Goal: Transaction & Acquisition: Book appointment/travel/reservation

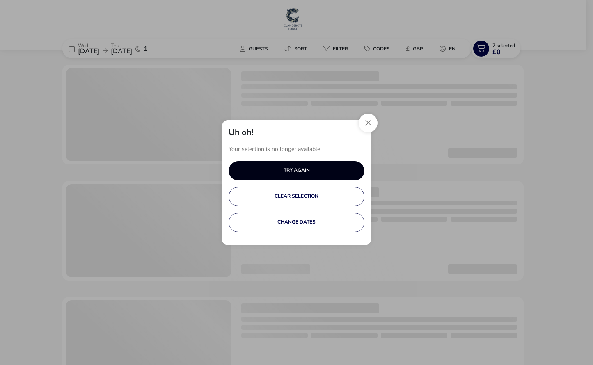
click at [333, 171] on button "TRY AGAIN" at bounding box center [296, 170] width 136 height 19
click at [336, 169] on button "TRY AGAIN" at bounding box center [296, 170] width 136 height 19
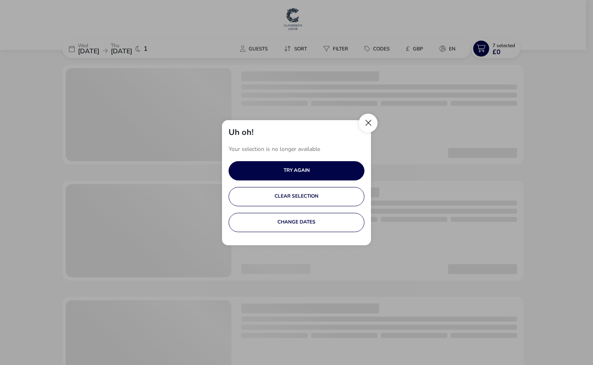
click at [373, 124] on button "Close" at bounding box center [367, 123] width 19 height 19
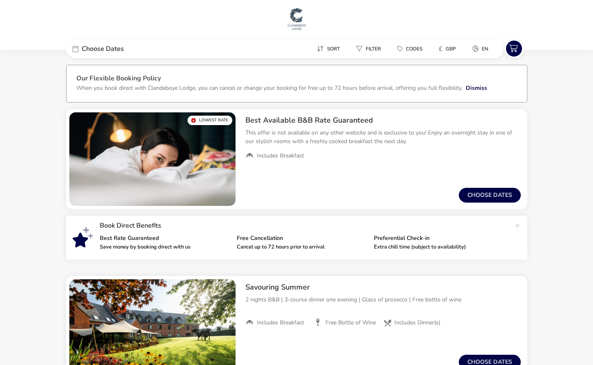
click at [214, 52] on div "Sort Filter Codes £ GBP en" at bounding box center [349, 48] width 310 height 19
click at [110, 48] on span "Choose Dates" at bounding box center [103, 49] width 42 height 7
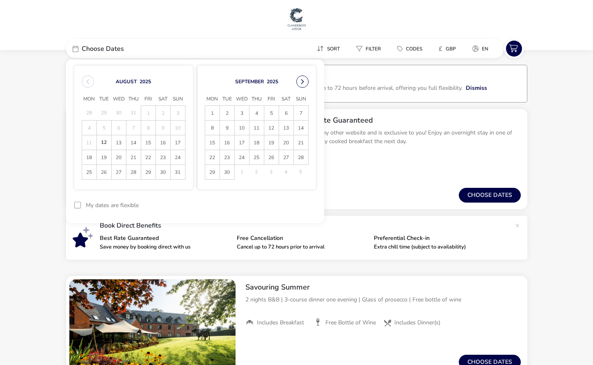
click at [299, 82] on button "Next Month" at bounding box center [302, 81] width 12 height 12
click at [244, 126] on span "5" at bounding box center [242, 128] width 14 height 14
click at [252, 127] on span "6" at bounding box center [256, 128] width 14 height 14
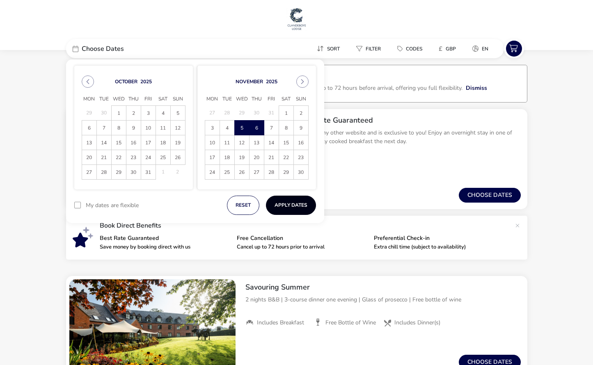
click at [294, 204] on button "Apply Dates" at bounding box center [291, 205] width 50 height 19
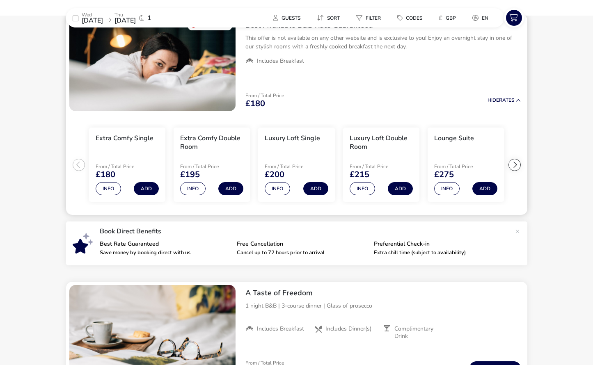
scroll to position [68, 0]
click at [233, 189] on button "Add" at bounding box center [230, 188] width 25 height 13
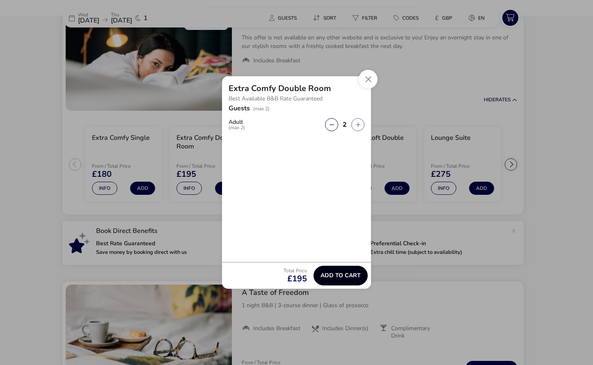
click at [338, 272] on span "Add to cart" at bounding box center [340, 275] width 40 height 6
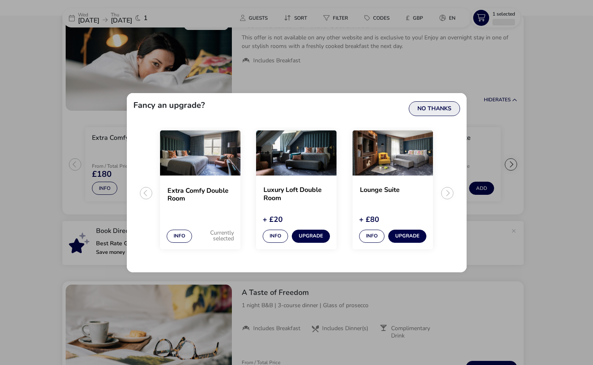
click at [450, 106] on button "No Thanks" at bounding box center [434, 108] width 51 height 15
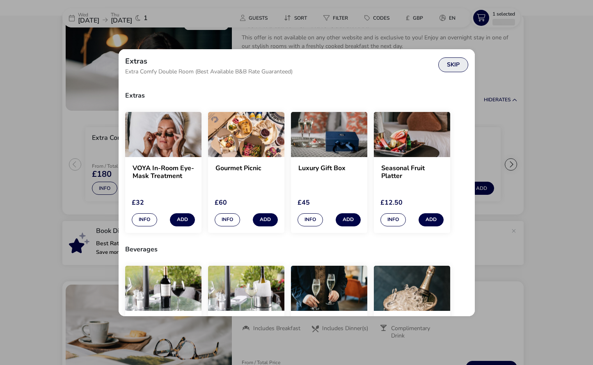
click at [452, 66] on button "Skip" at bounding box center [453, 64] width 30 height 15
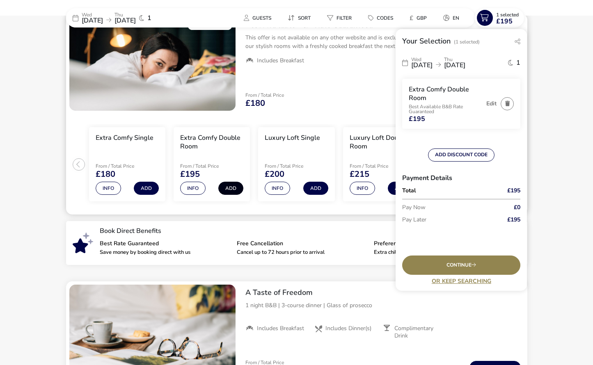
click at [228, 188] on button "Add" at bounding box center [230, 188] width 25 height 13
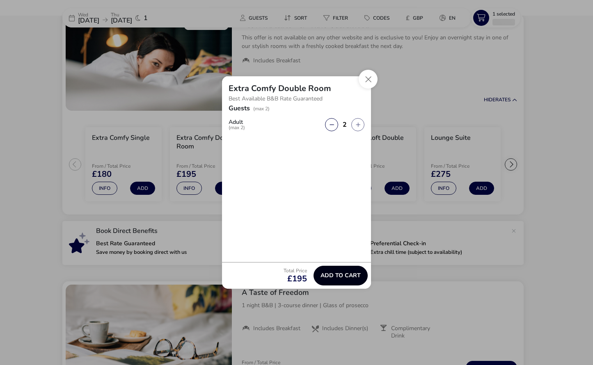
click at [349, 276] on span "Add to cart" at bounding box center [340, 275] width 40 height 6
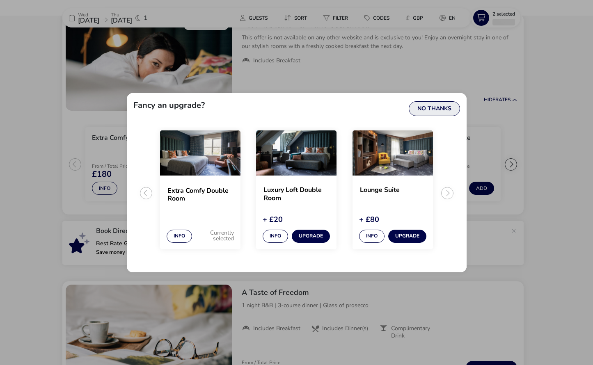
click at [435, 113] on button "No Thanks" at bounding box center [434, 108] width 51 height 15
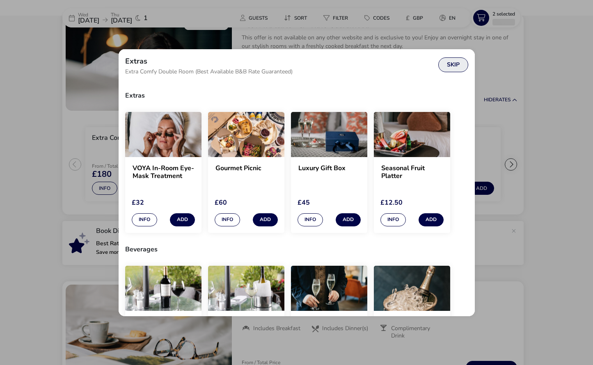
click at [450, 66] on button "Skip" at bounding box center [453, 64] width 30 height 15
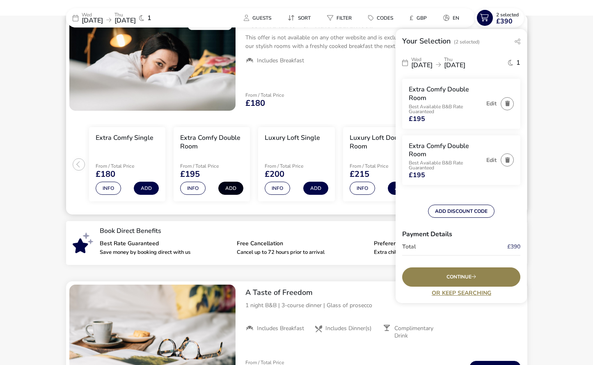
click at [226, 188] on button "Add" at bounding box center [230, 188] width 25 height 13
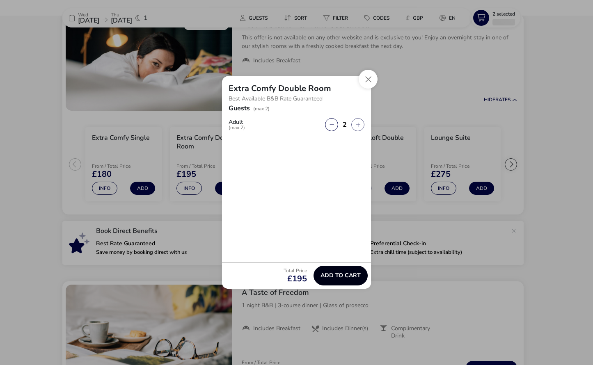
click at [345, 274] on span "Add to cart" at bounding box center [340, 275] width 40 height 6
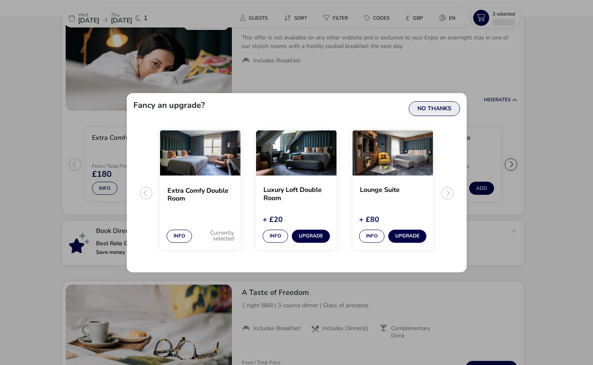
click at [440, 113] on button "No Thanks" at bounding box center [434, 108] width 51 height 15
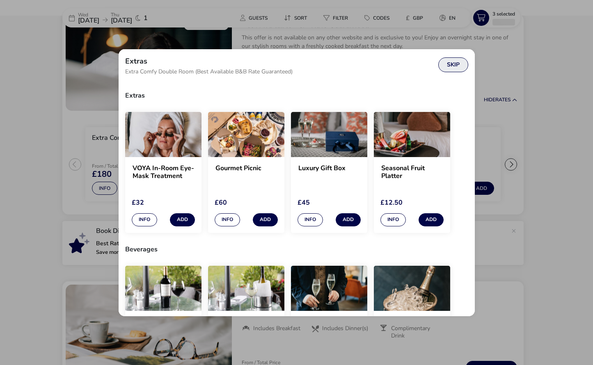
click at [444, 66] on button "Skip" at bounding box center [453, 64] width 30 height 15
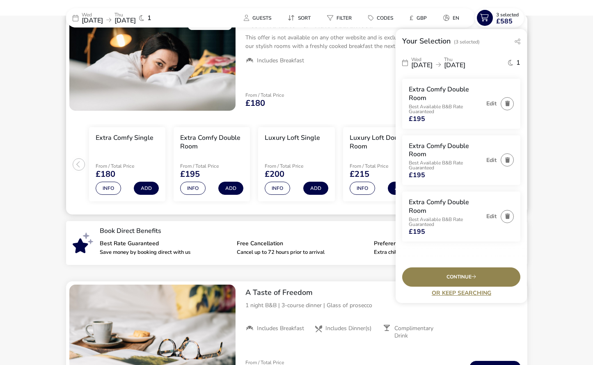
click at [220, 195] on li "Extra Comfy Double Room From / Total Price £195 Info Add" at bounding box center [211, 164] width 76 height 75
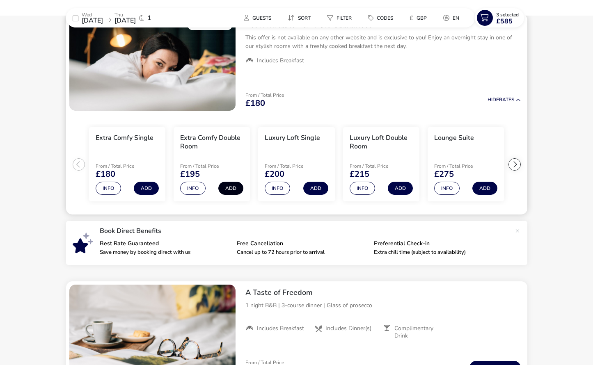
click at [233, 193] on button "Add" at bounding box center [230, 188] width 25 height 13
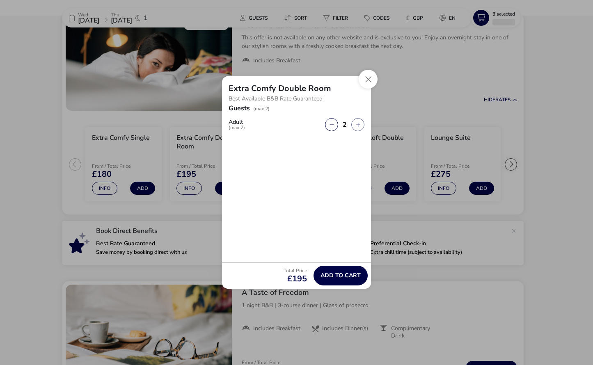
click at [236, 189] on div "Guests (max 2) Adult (max 2) 2" at bounding box center [296, 183] width 149 height 157
click at [345, 283] on button "Add to cart" at bounding box center [340, 276] width 54 height 20
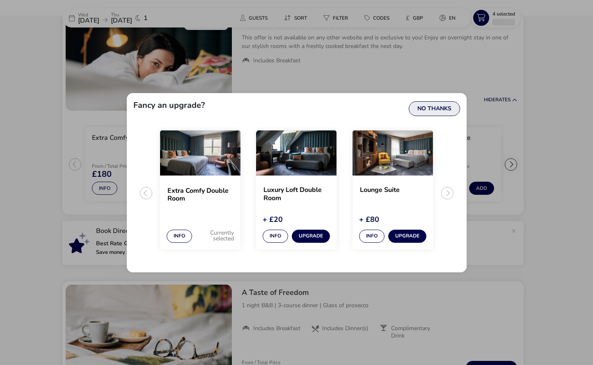
click at [432, 113] on button "No Thanks" at bounding box center [434, 108] width 51 height 15
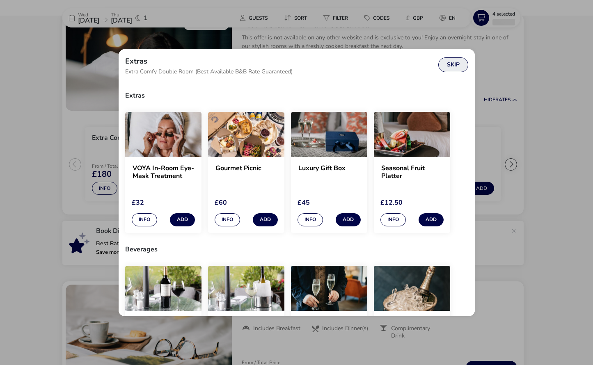
click at [452, 65] on button "Skip" at bounding box center [453, 64] width 30 height 15
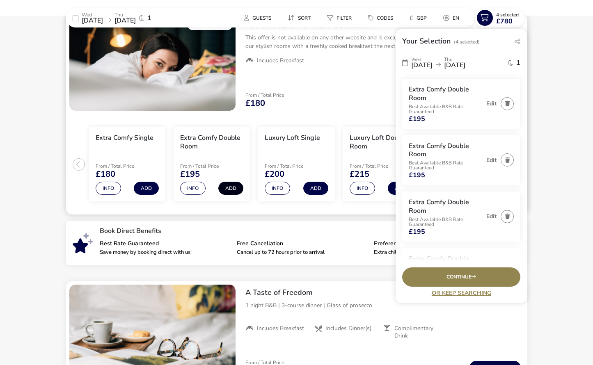
click at [233, 190] on button "Add" at bounding box center [230, 188] width 25 height 13
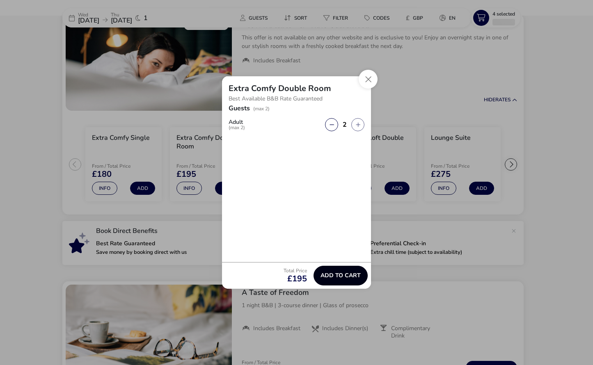
click at [333, 273] on span "Add to cart" at bounding box center [340, 275] width 40 height 6
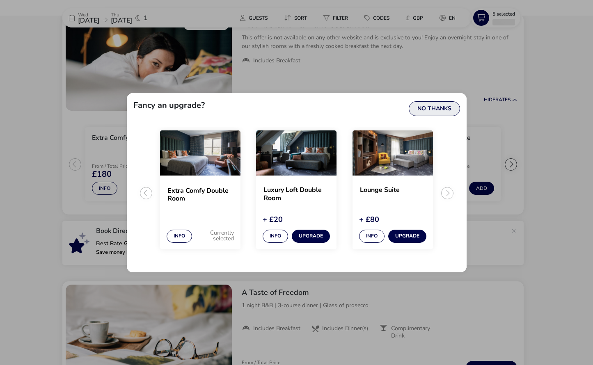
click at [440, 110] on button "No Thanks" at bounding box center [434, 108] width 51 height 15
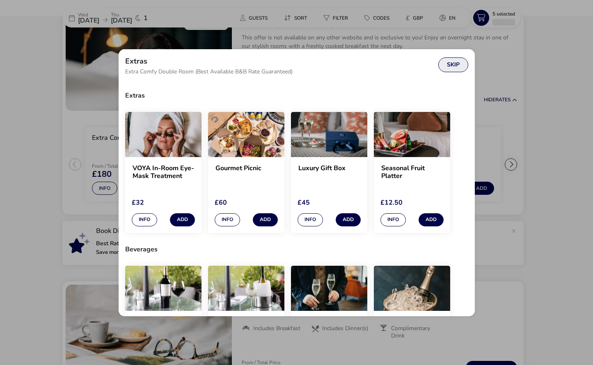
click at [454, 68] on button "Skip" at bounding box center [453, 64] width 30 height 15
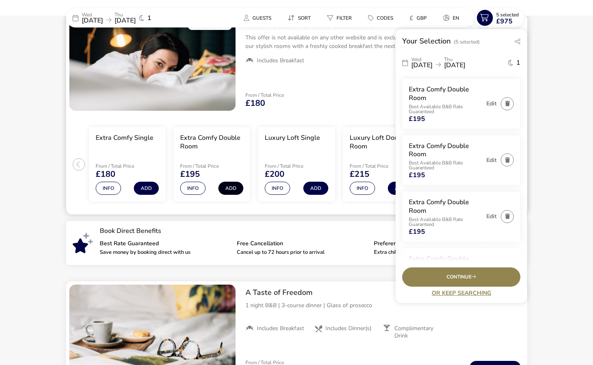
click at [227, 190] on button "Add" at bounding box center [230, 188] width 25 height 13
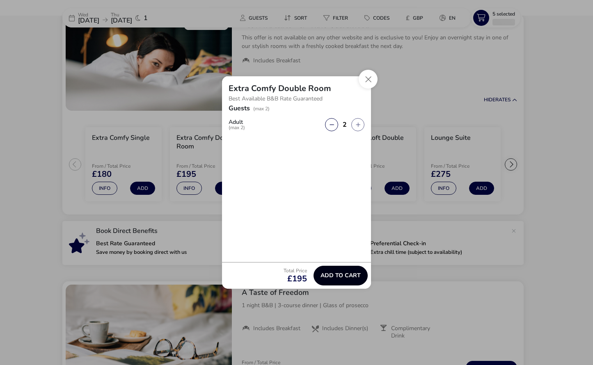
click at [343, 275] on span "Add to cart" at bounding box center [340, 275] width 40 height 6
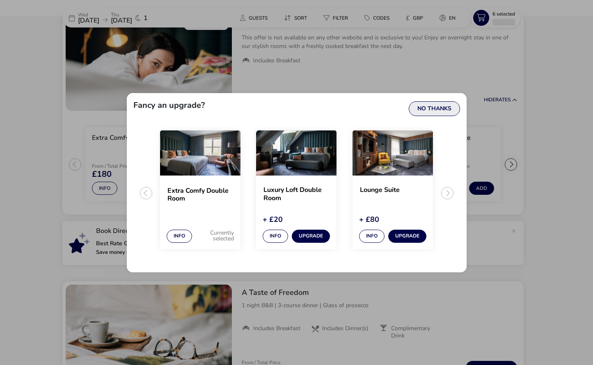
click at [436, 101] on button "No Thanks" at bounding box center [434, 108] width 51 height 15
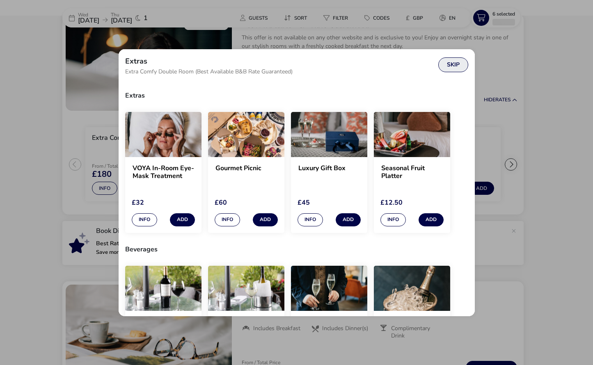
click at [445, 67] on button "Skip" at bounding box center [453, 64] width 30 height 15
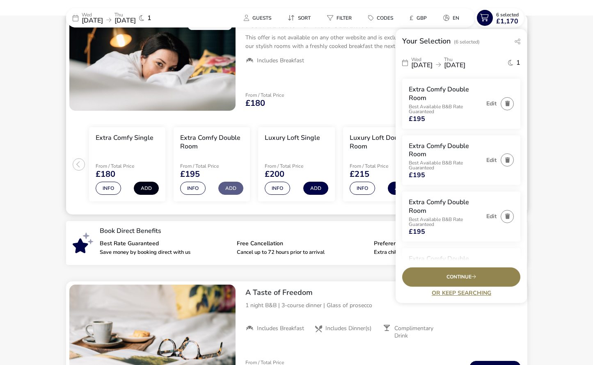
click at [154, 190] on button "Add" at bounding box center [146, 188] width 25 height 13
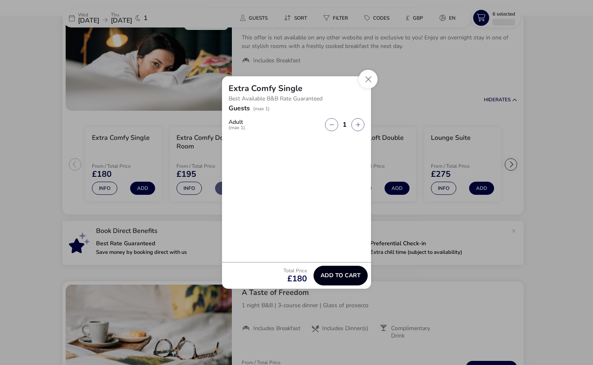
click at [347, 274] on span "Add to cart" at bounding box center [340, 275] width 40 height 6
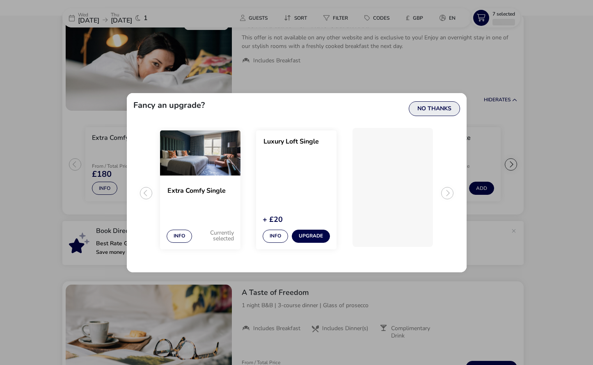
click at [439, 109] on button "No Thanks" at bounding box center [434, 108] width 51 height 15
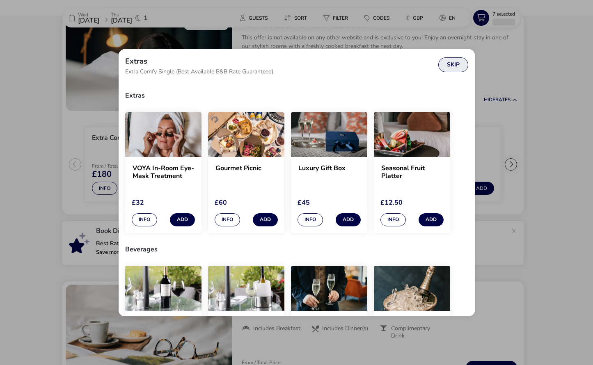
click at [453, 65] on button "Skip" at bounding box center [453, 64] width 30 height 15
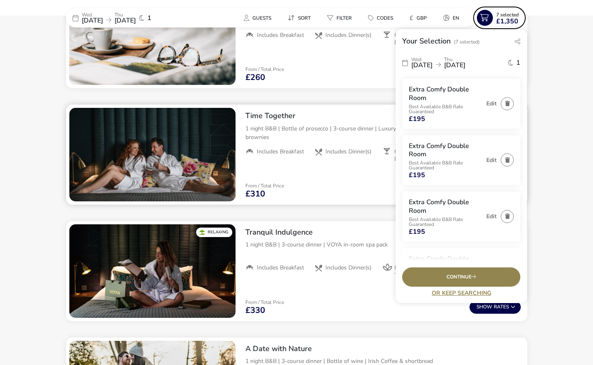
scroll to position [365, 0]
